Goal: Information Seeking & Learning: Learn about a topic

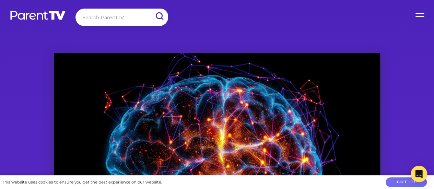
click at [414, 13] on label "Open Menu" at bounding box center [419, 13] width 27 height 27
click at [0, 0] on input "Open Menu" at bounding box center [0, 0] width 0 height 0
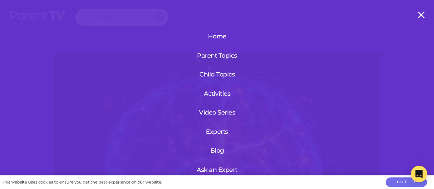
click at [208, 57] on link "Parent Topics" at bounding box center [217, 56] width 48 height 18
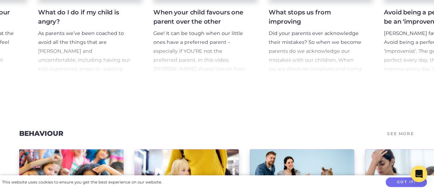
scroll to position [491, 0]
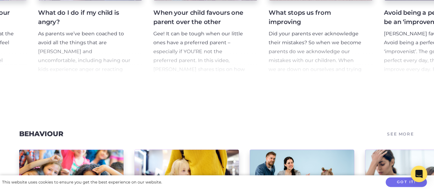
click at [214, 17] on h4 "When your child favours one parent over the other" at bounding box center [199, 17] width 93 height 19
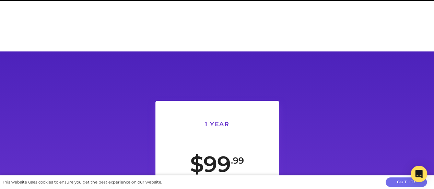
scroll to position [720, 0]
